Goal: Transaction & Acquisition: Purchase product/service

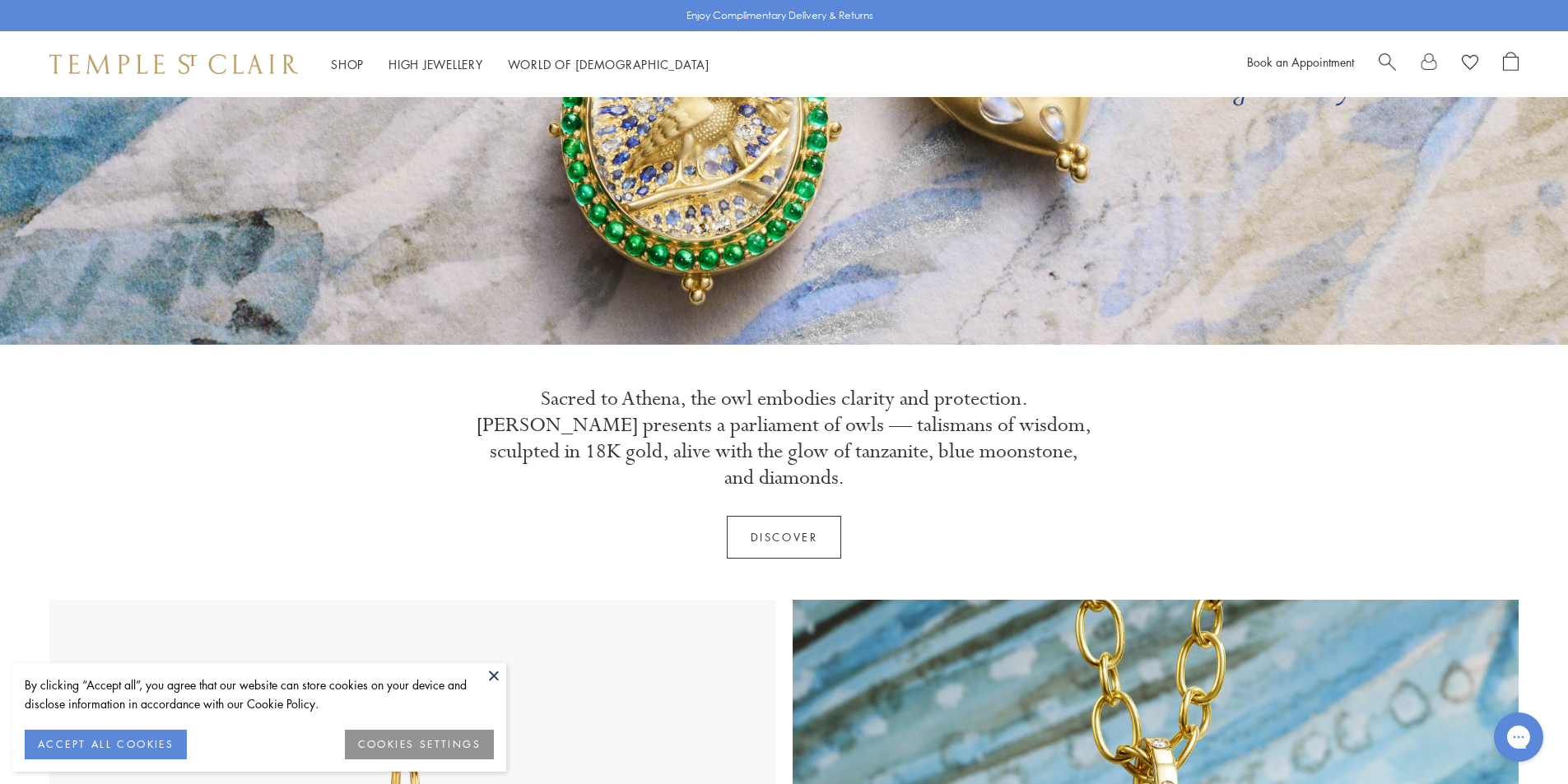
scroll to position [329, 0]
click at [400, 743] on button "COOKIES SETTINGS" at bounding box center [420, 744] width 149 height 30
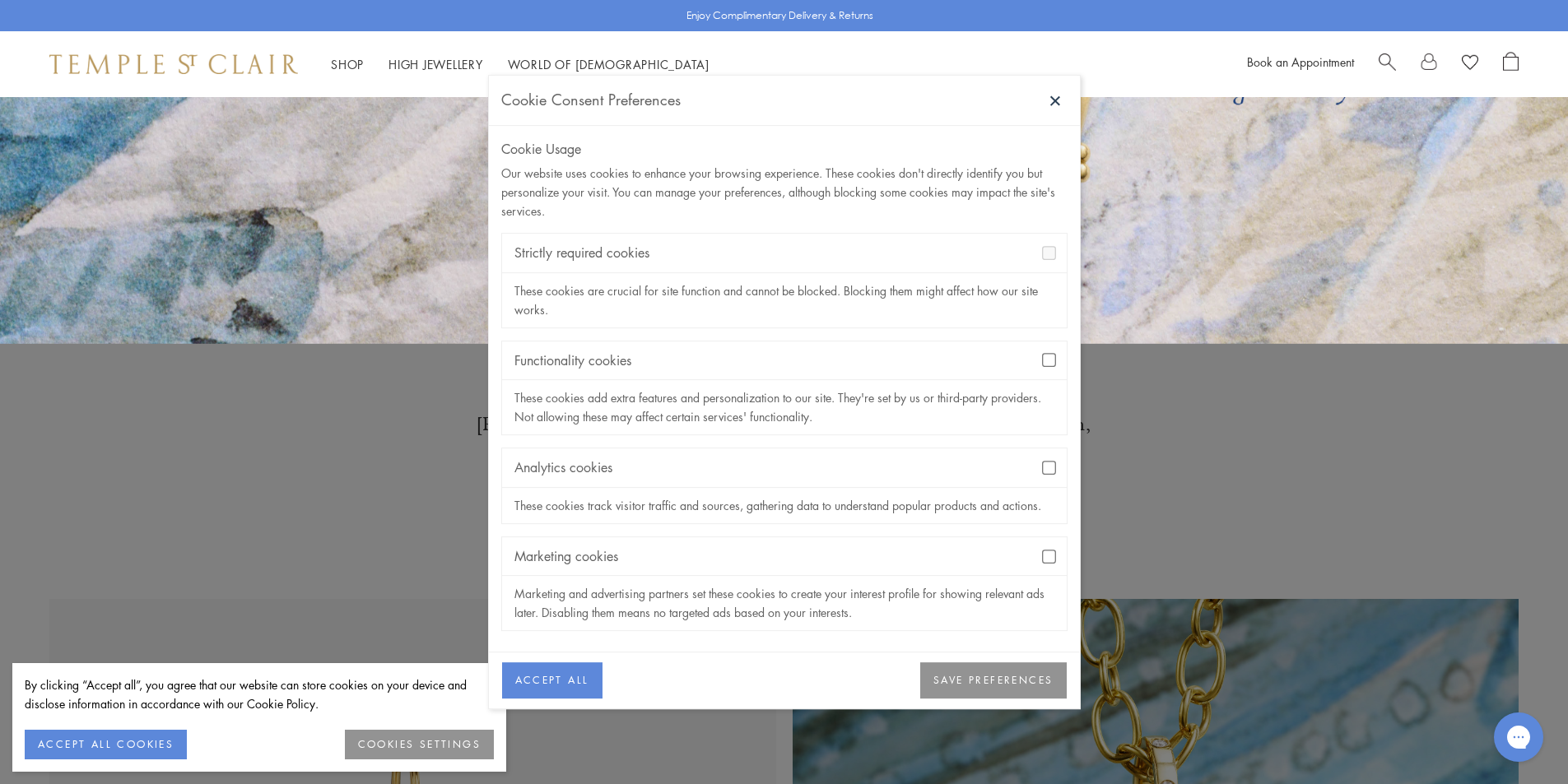
click at [536, 680] on button "ACCEPT ALL" at bounding box center [553, 680] width 101 height 36
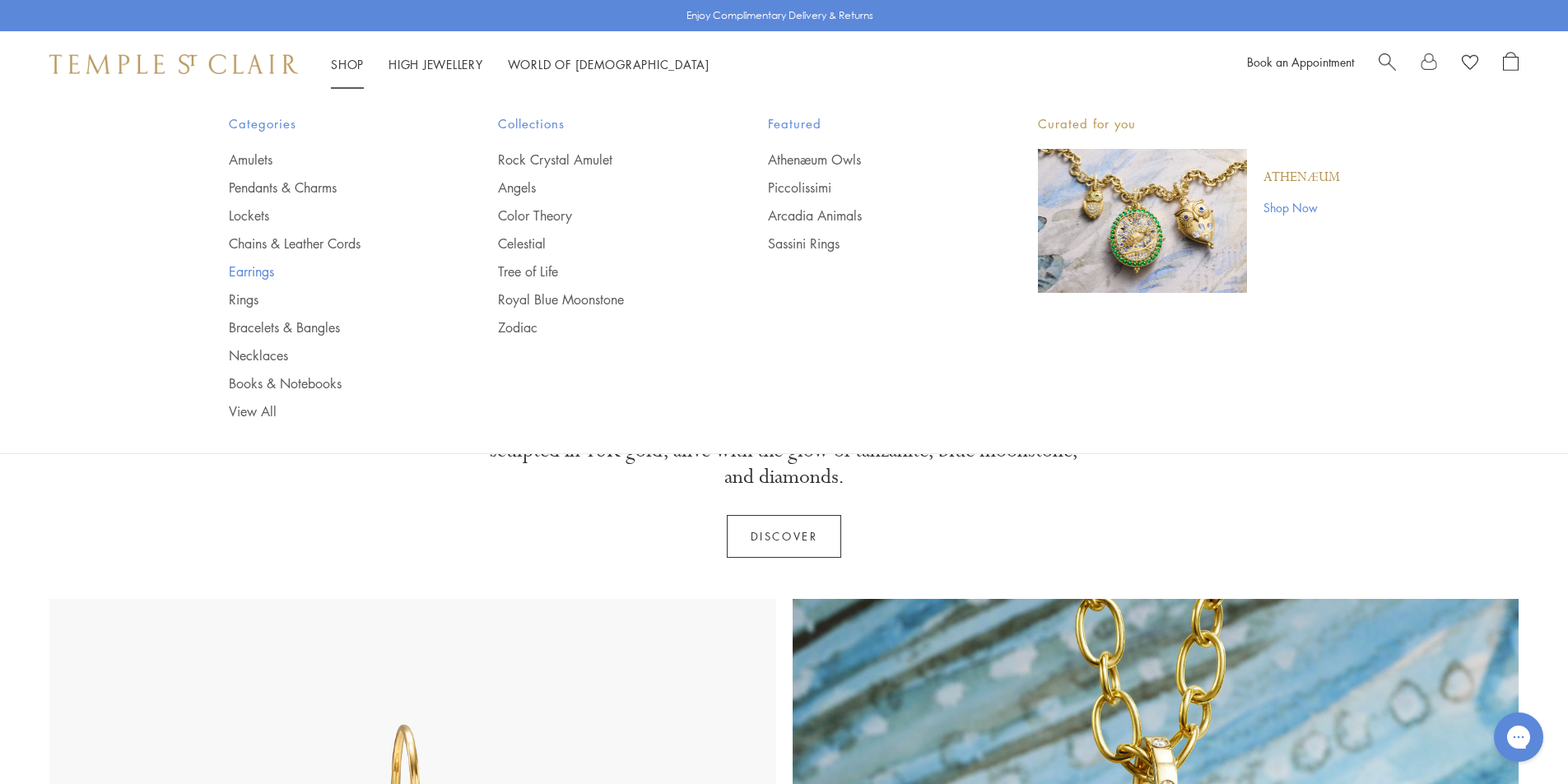
click at [254, 271] on link "Earrings" at bounding box center [331, 271] width 204 height 18
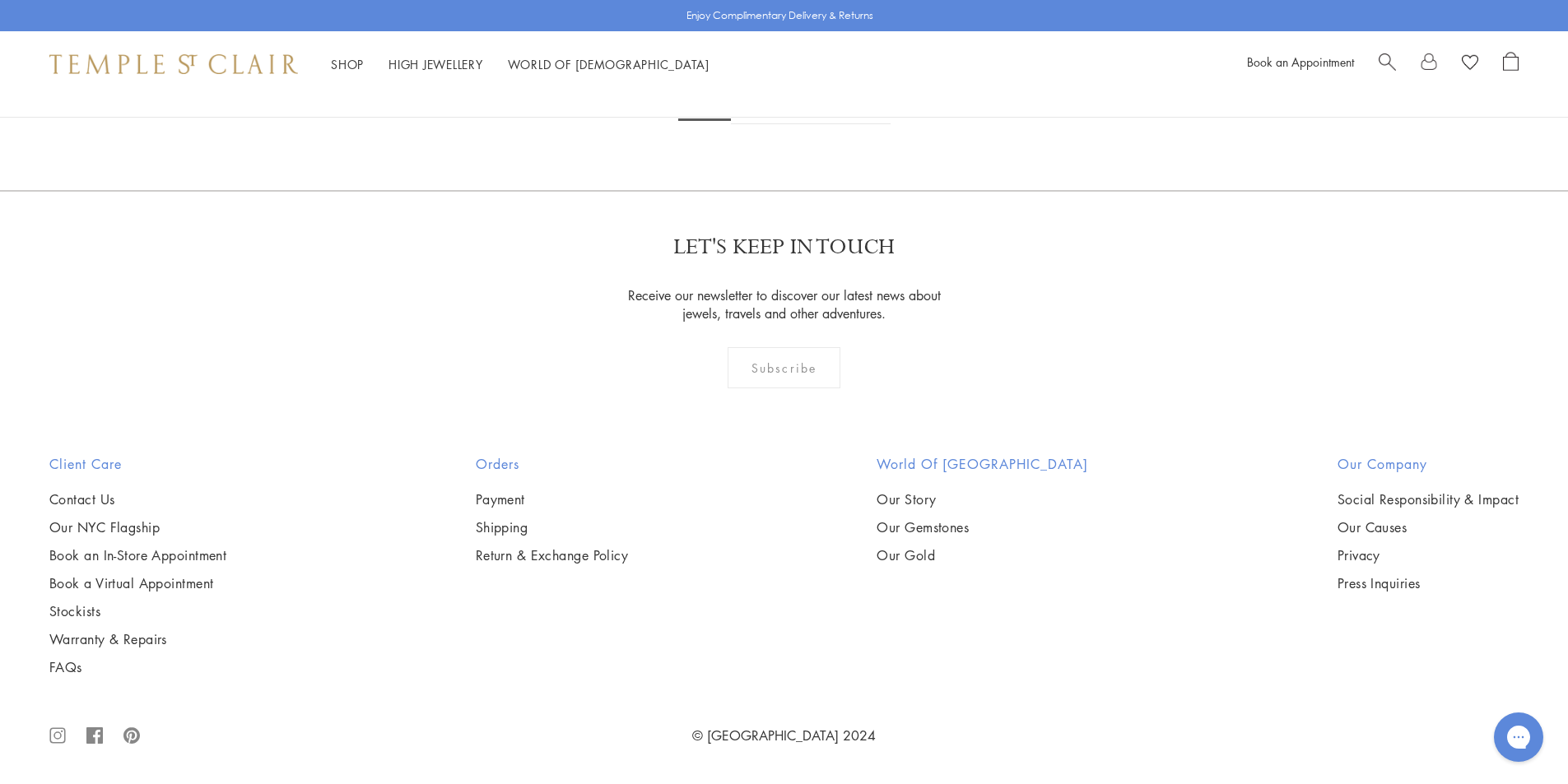
scroll to position [10200, 0]
click at [863, 124] on link at bounding box center [865, 101] width 51 height 46
click at [890, 124] on link at bounding box center [890, 101] width 51 height 46
